Goal: Find specific page/section

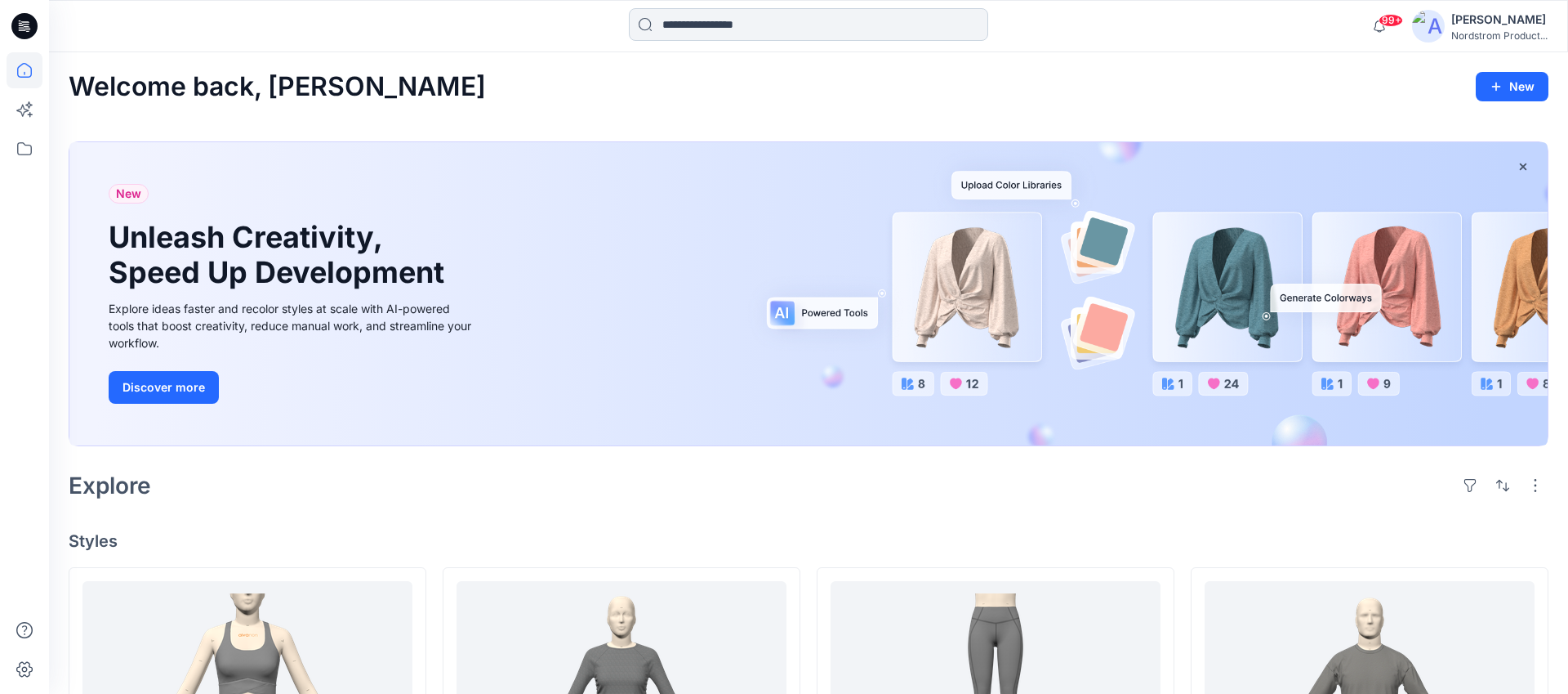
click at [792, 30] on input at bounding box center [809, 25] width 359 height 33
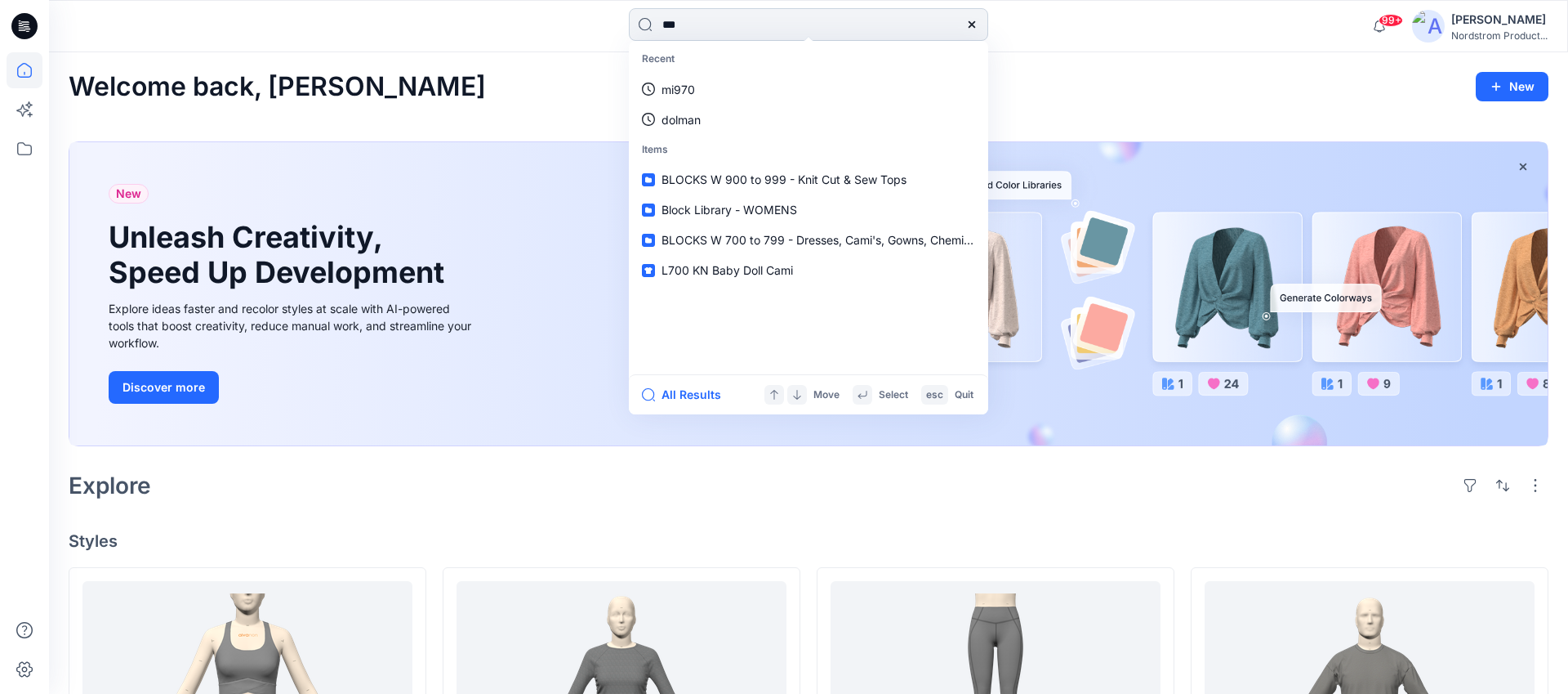
type input "****"
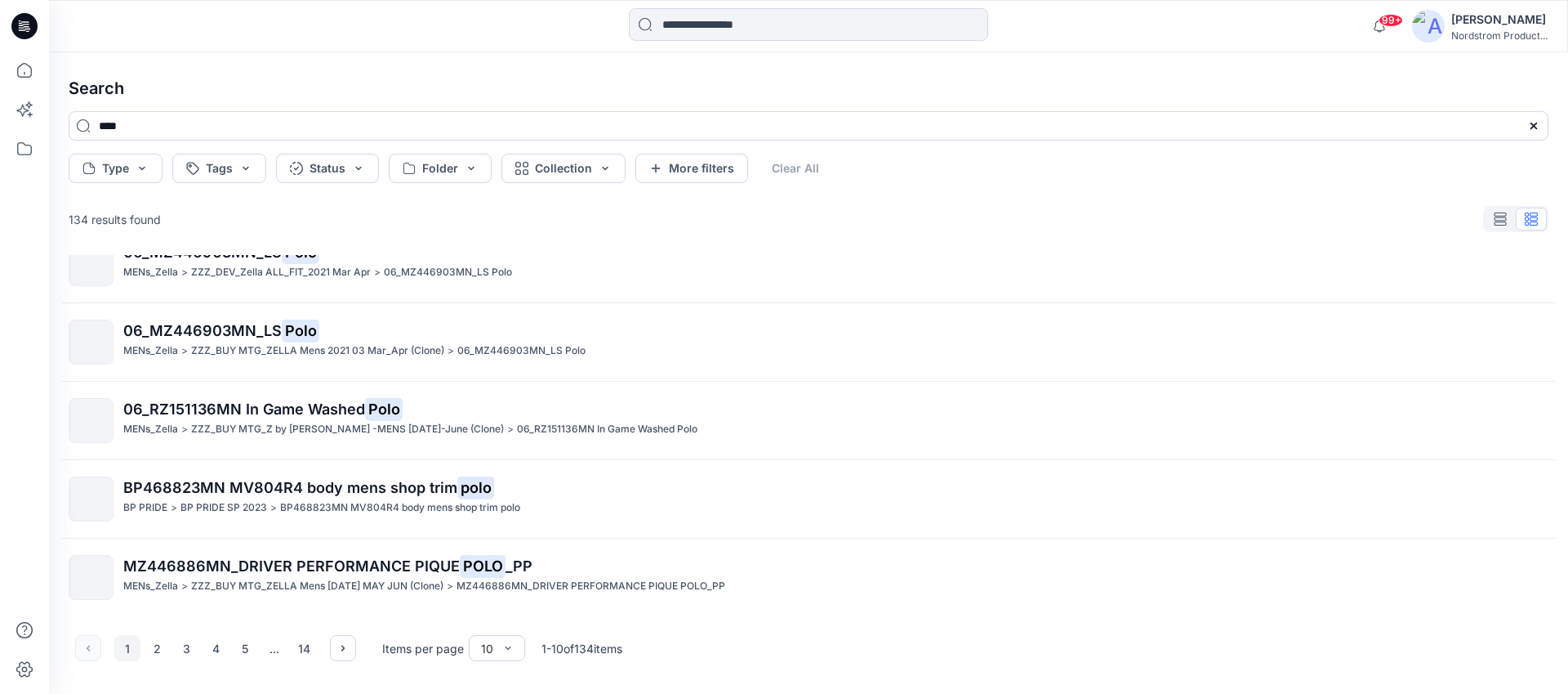
scroll to position [424, 0]
click at [161, 647] on button "2" at bounding box center [157, 647] width 26 height 26
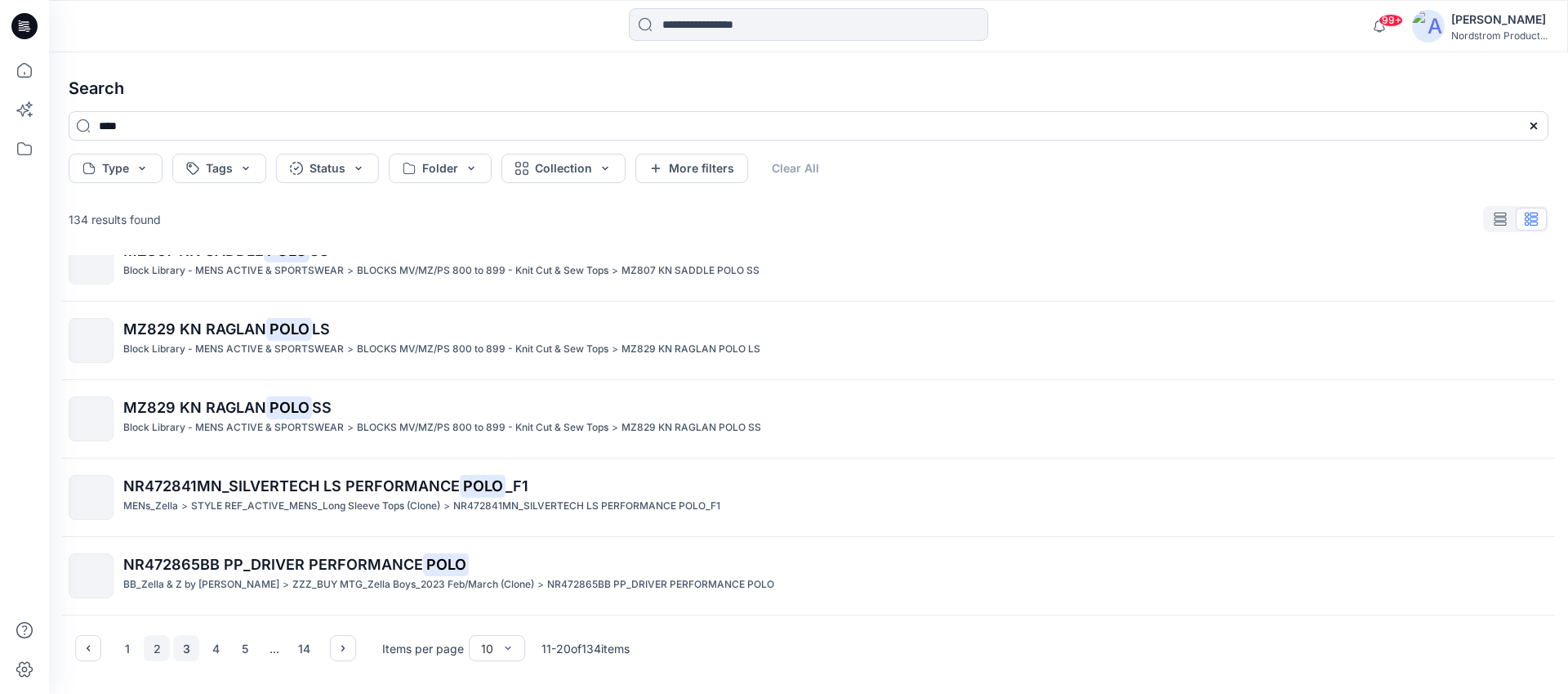
click at [192, 649] on button "3" at bounding box center [186, 647] width 26 height 26
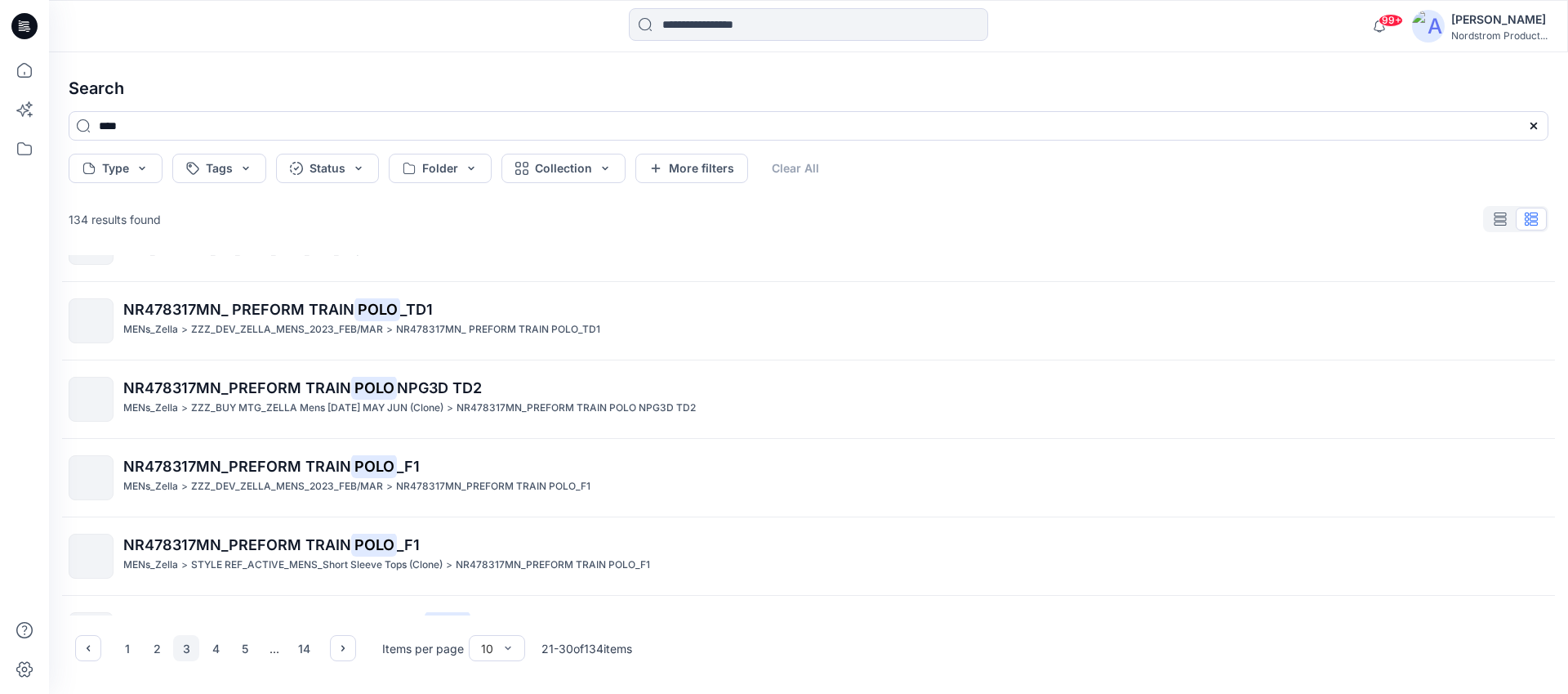
scroll to position [0, 0]
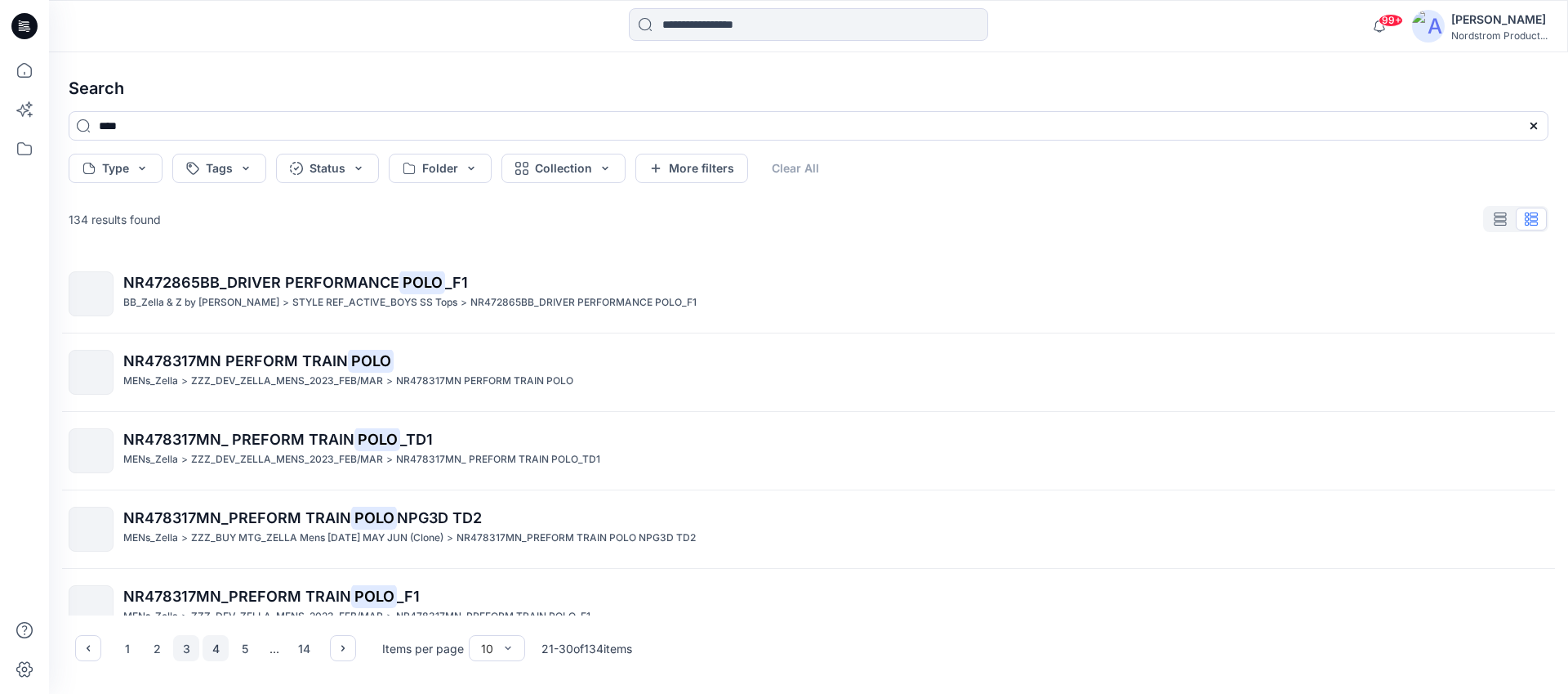
click at [216, 645] on button "4" at bounding box center [215, 647] width 26 height 26
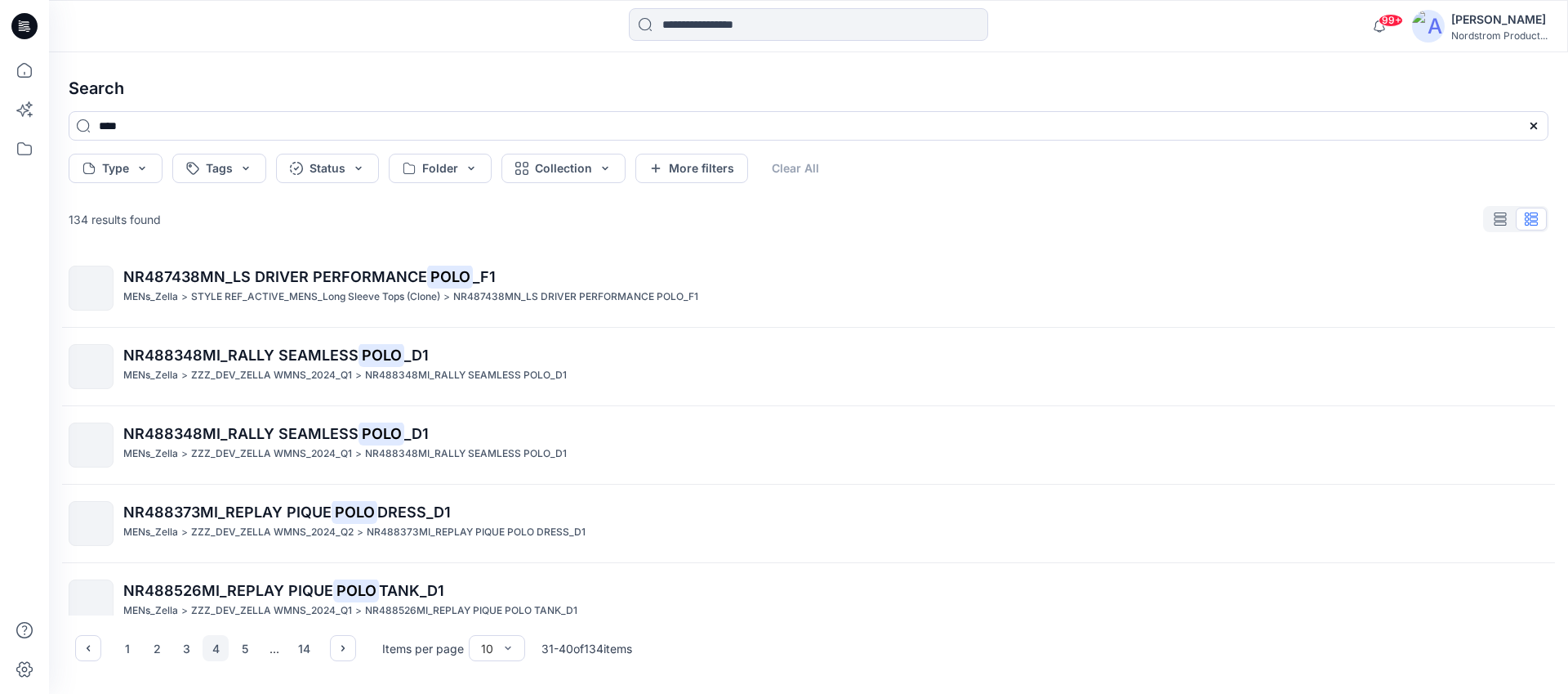
scroll to position [83, 0]
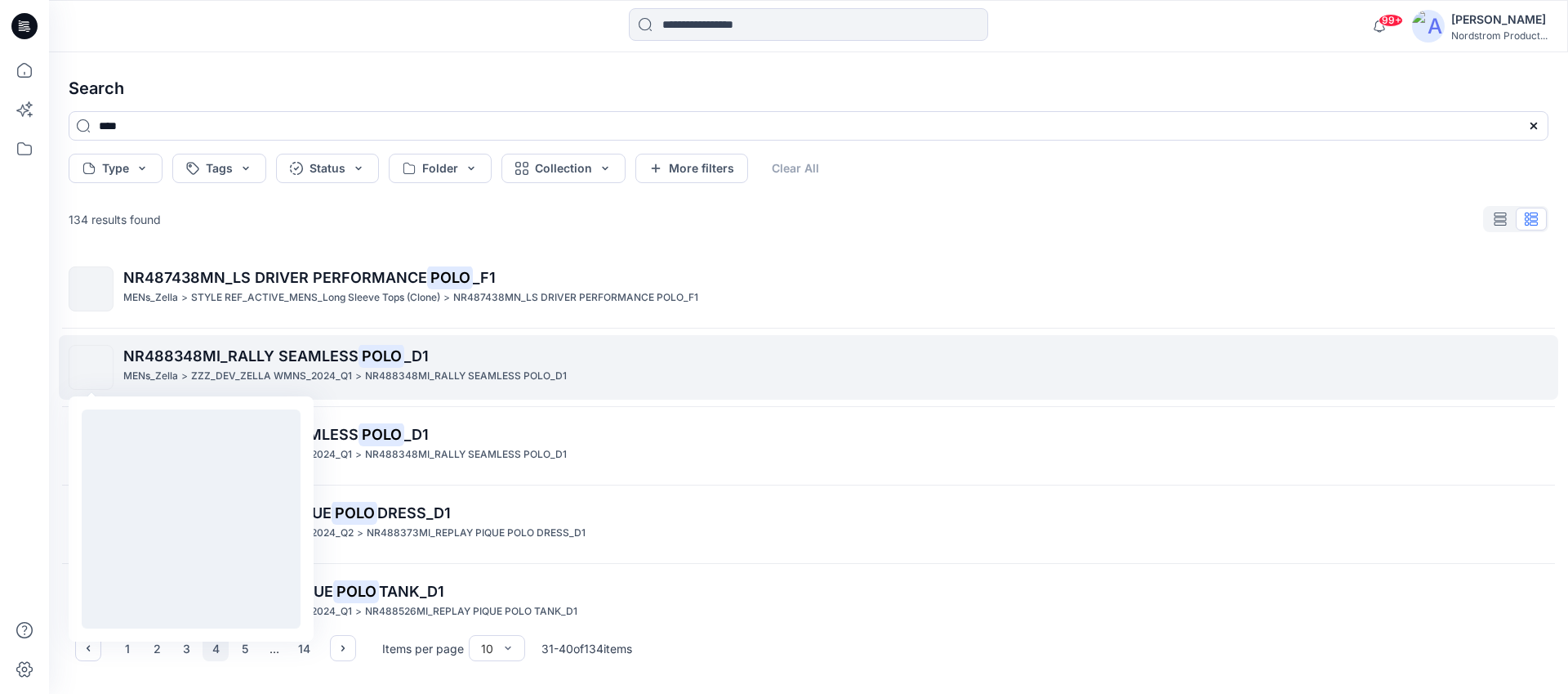
click at [91, 368] on img at bounding box center [91, 368] width 0 height 0
